Goal: Task Accomplishment & Management: Manage account settings

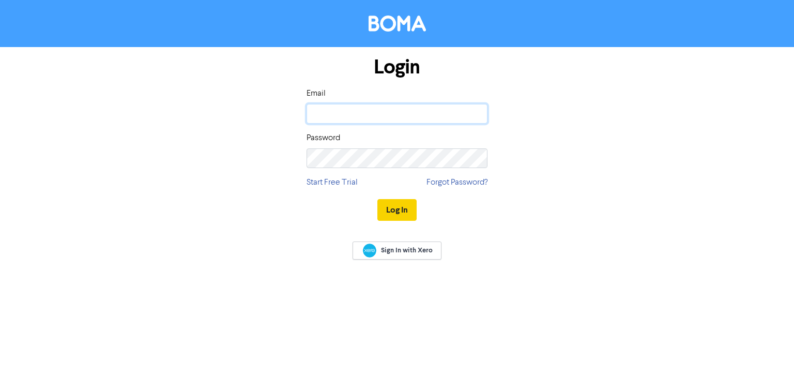
type input "[EMAIL_ADDRESS][DOMAIN_NAME]"
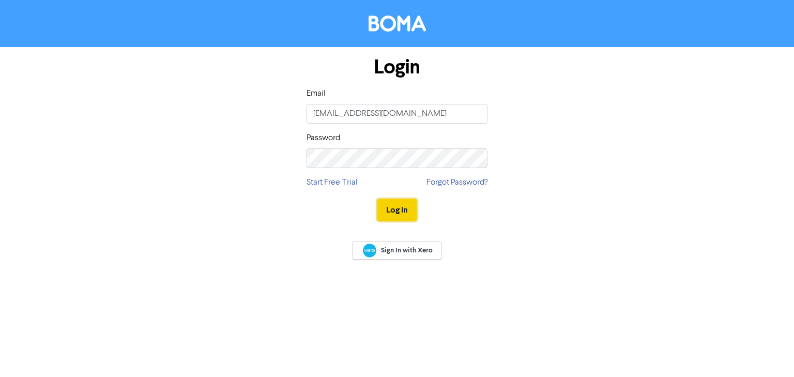
click at [399, 210] on button "Log In" at bounding box center [396, 210] width 39 height 22
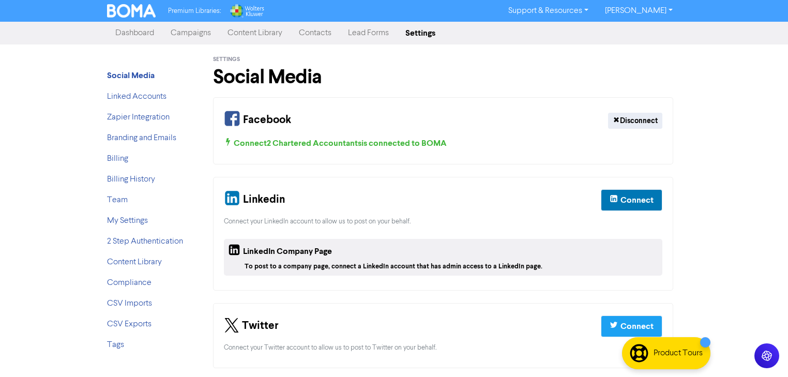
click at [427, 33] on link "Settings" at bounding box center [420, 33] width 47 height 21
click at [118, 156] on link "Billing" at bounding box center [117, 159] width 21 height 8
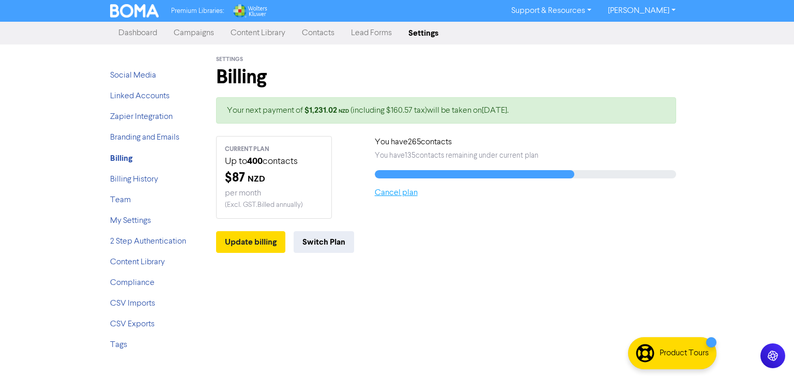
click at [409, 193] on link "Cancel plan" at bounding box center [396, 193] width 43 height 8
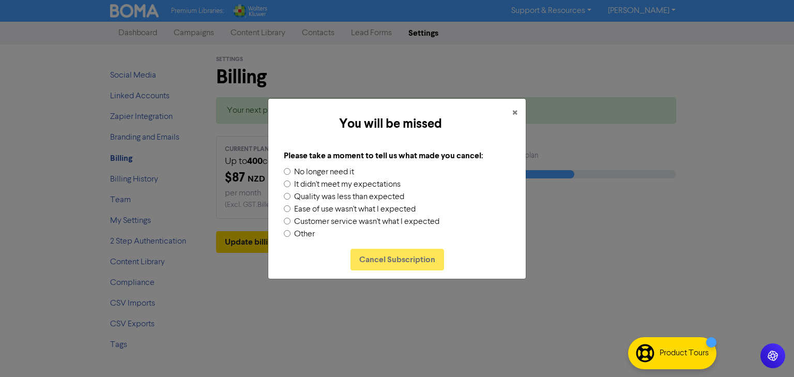
click at [289, 171] on input "No longer need it" at bounding box center [287, 171] width 7 height 7
radio input "true"
click at [403, 256] on button "Cancel Subscription" at bounding box center [397, 260] width 94 height 22
